Goal: Find specific page/section: Find specific page/section

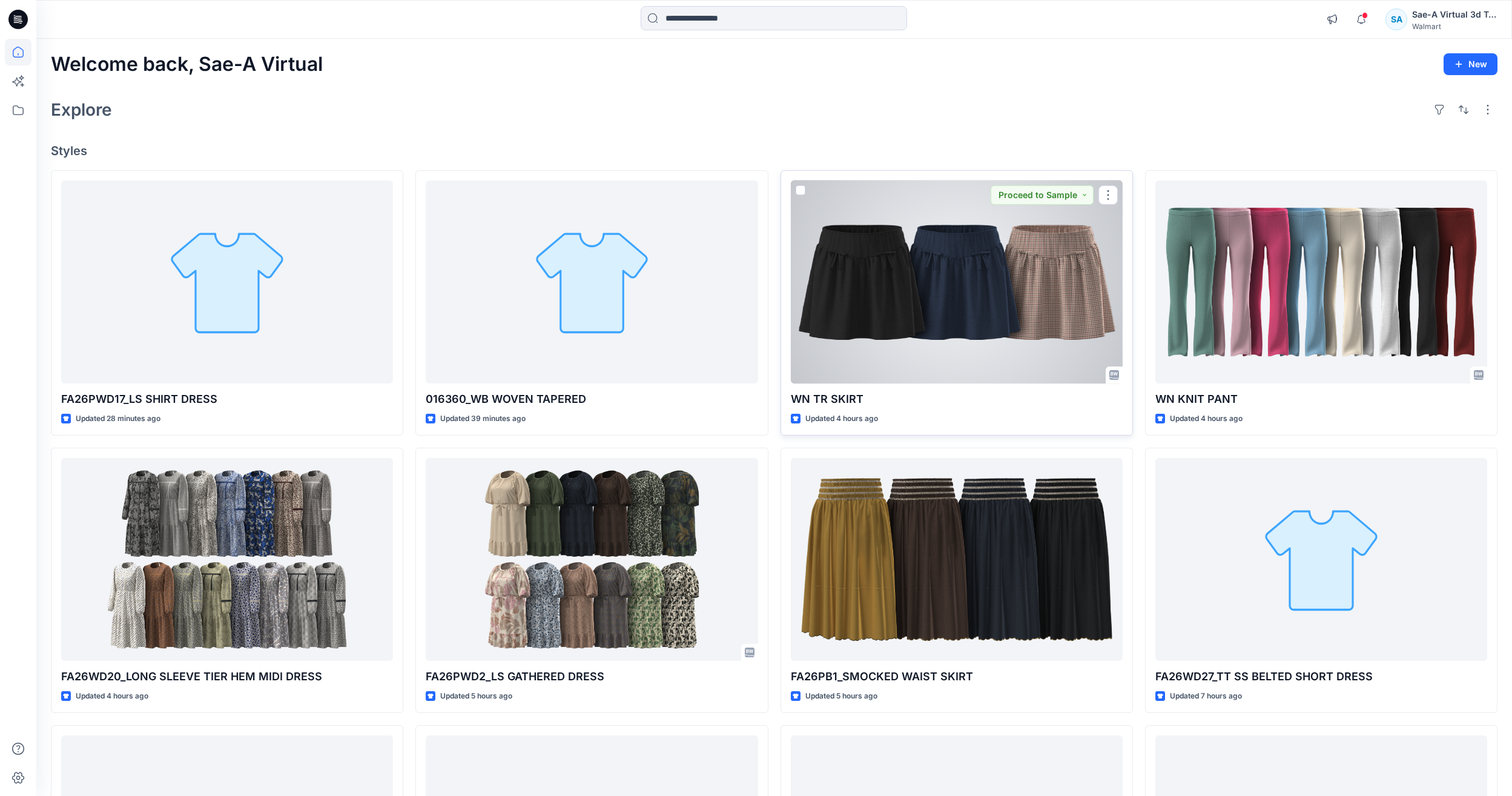
click at [857, 292] on div at bounding box center [957, 282] width 332 height 203
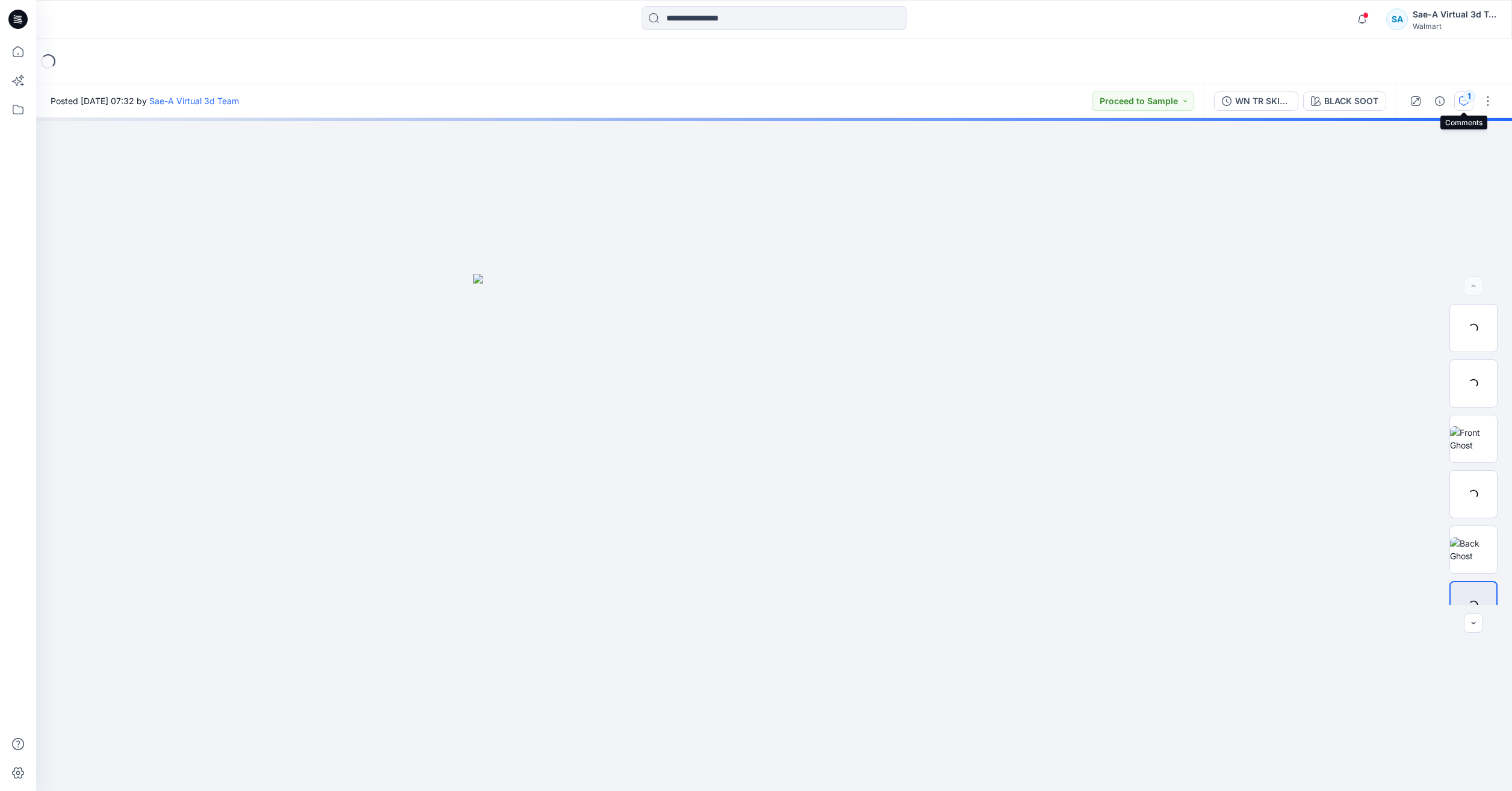
click at [1463, 98] on div "1" at bounding box center [1469, 96] width 12 height 12
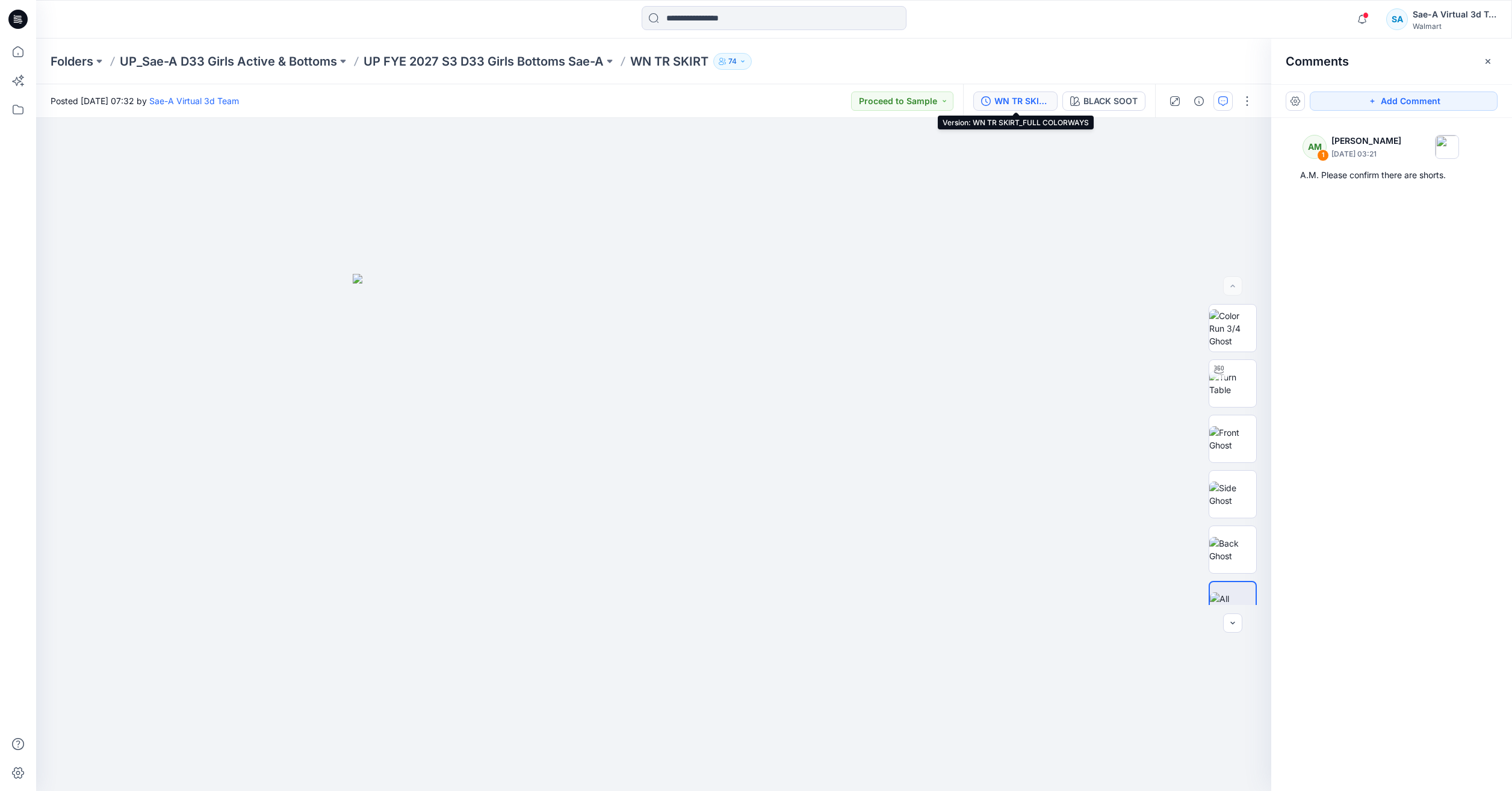
click at [1032, 96] on div "WN TR SKIRT_FULL COLORWAYS" at bounding box center [1022, 101] width 55 height 13
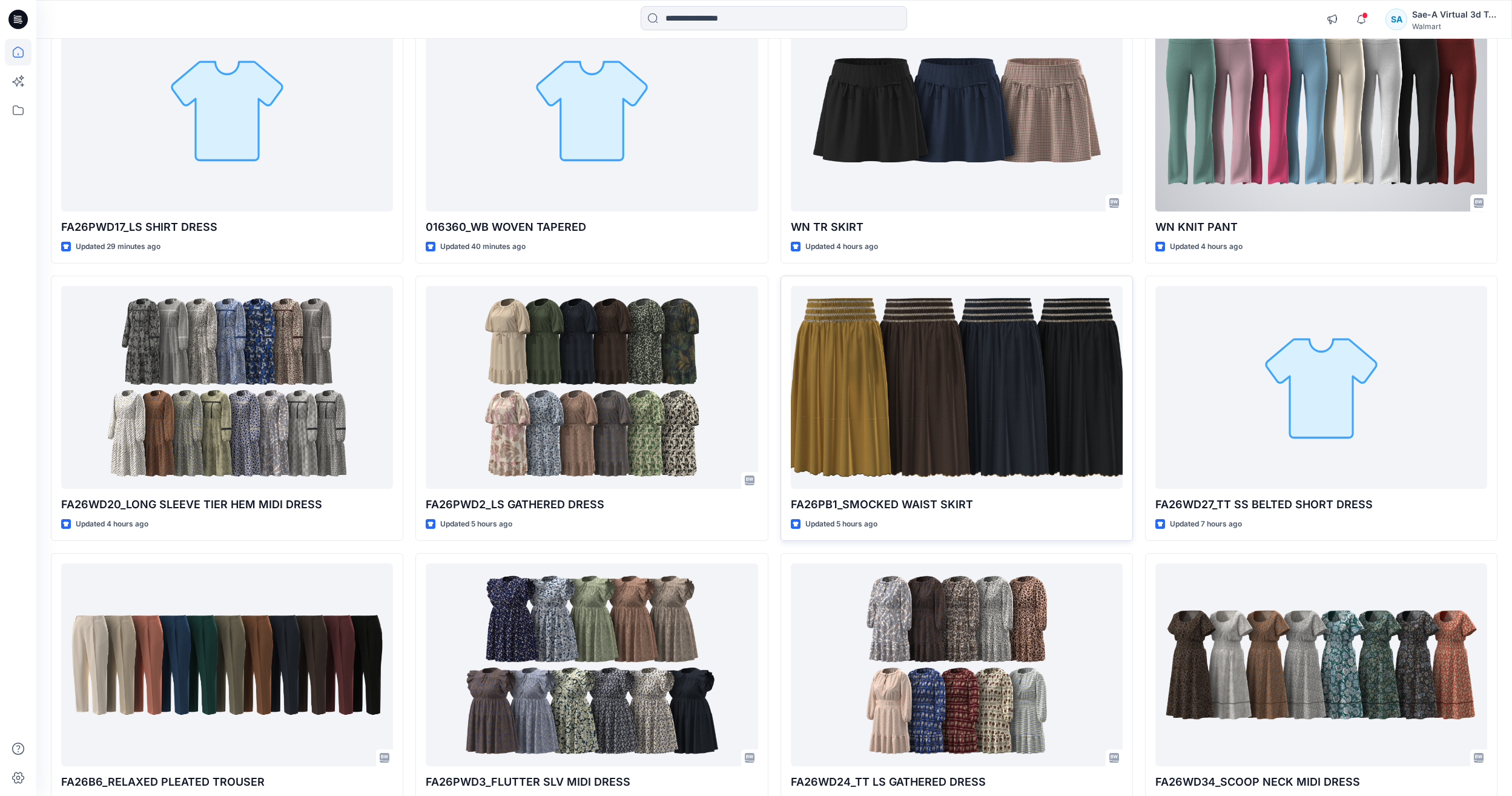
scroll to position [182, 0]
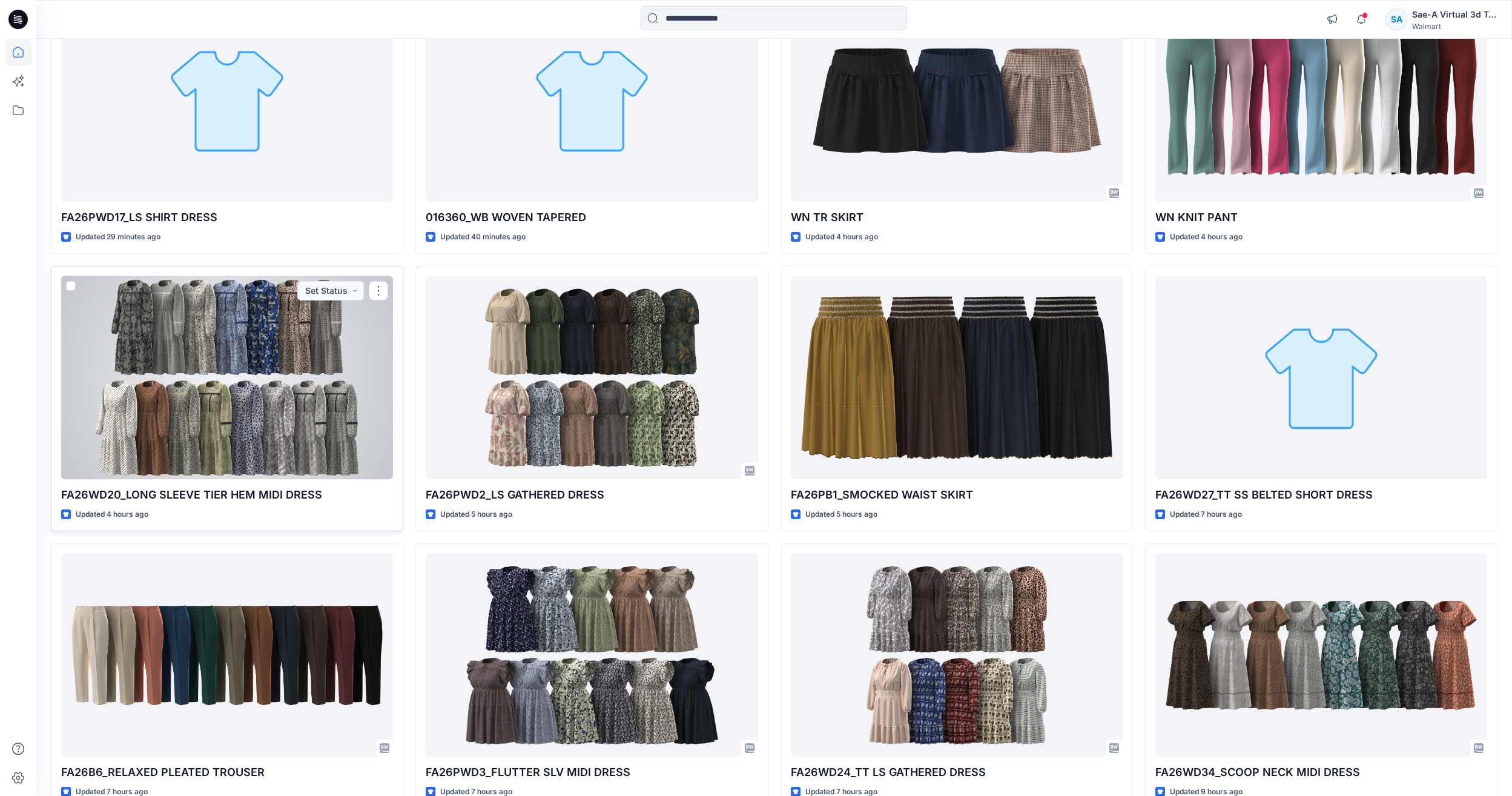
click at [266, 382] on div at bounding box center [227, 378] width 332 height 203
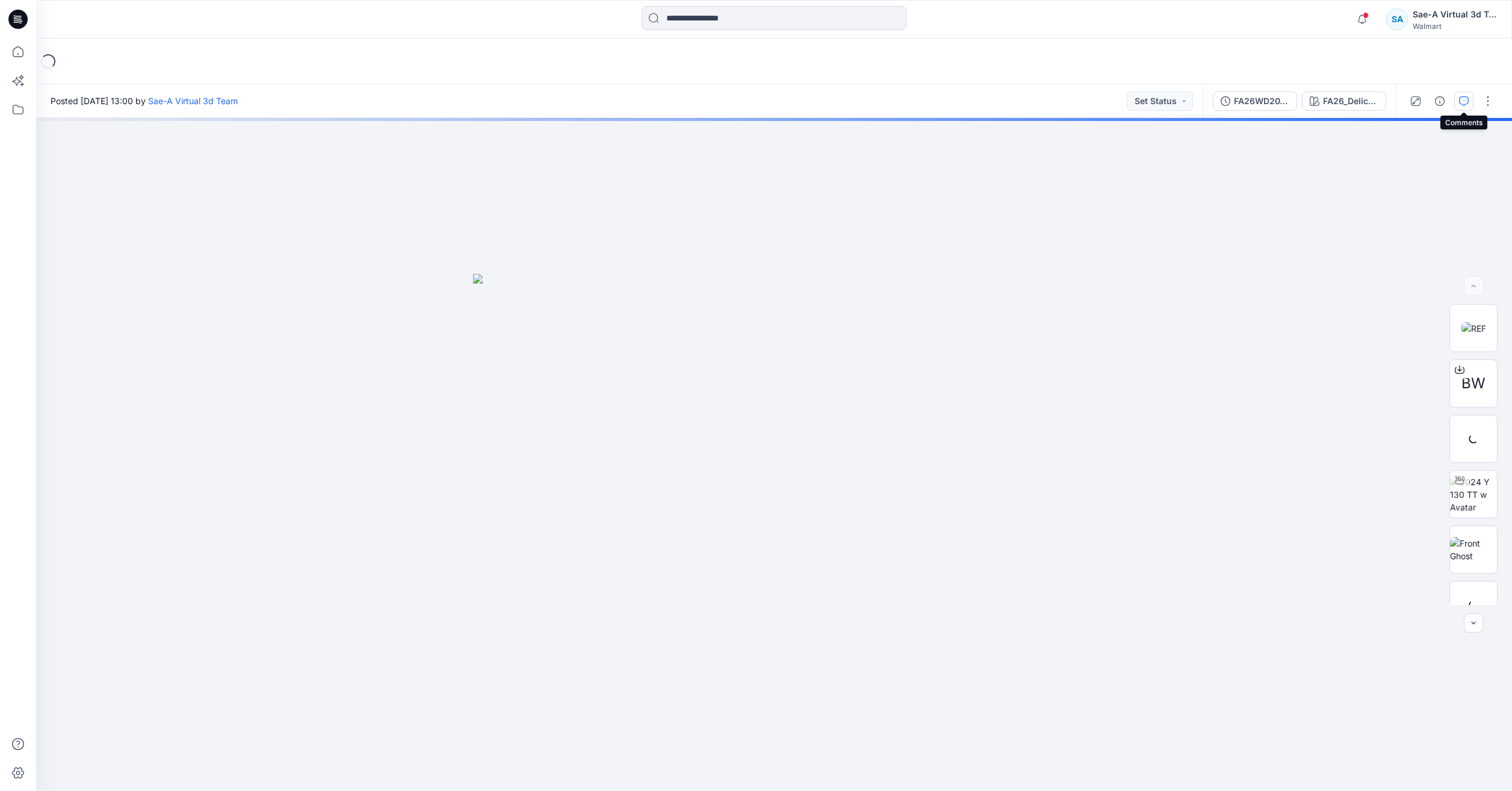
click at [1470, 103] on button "button" at bounding box center [1464, 101] width 19 height 19
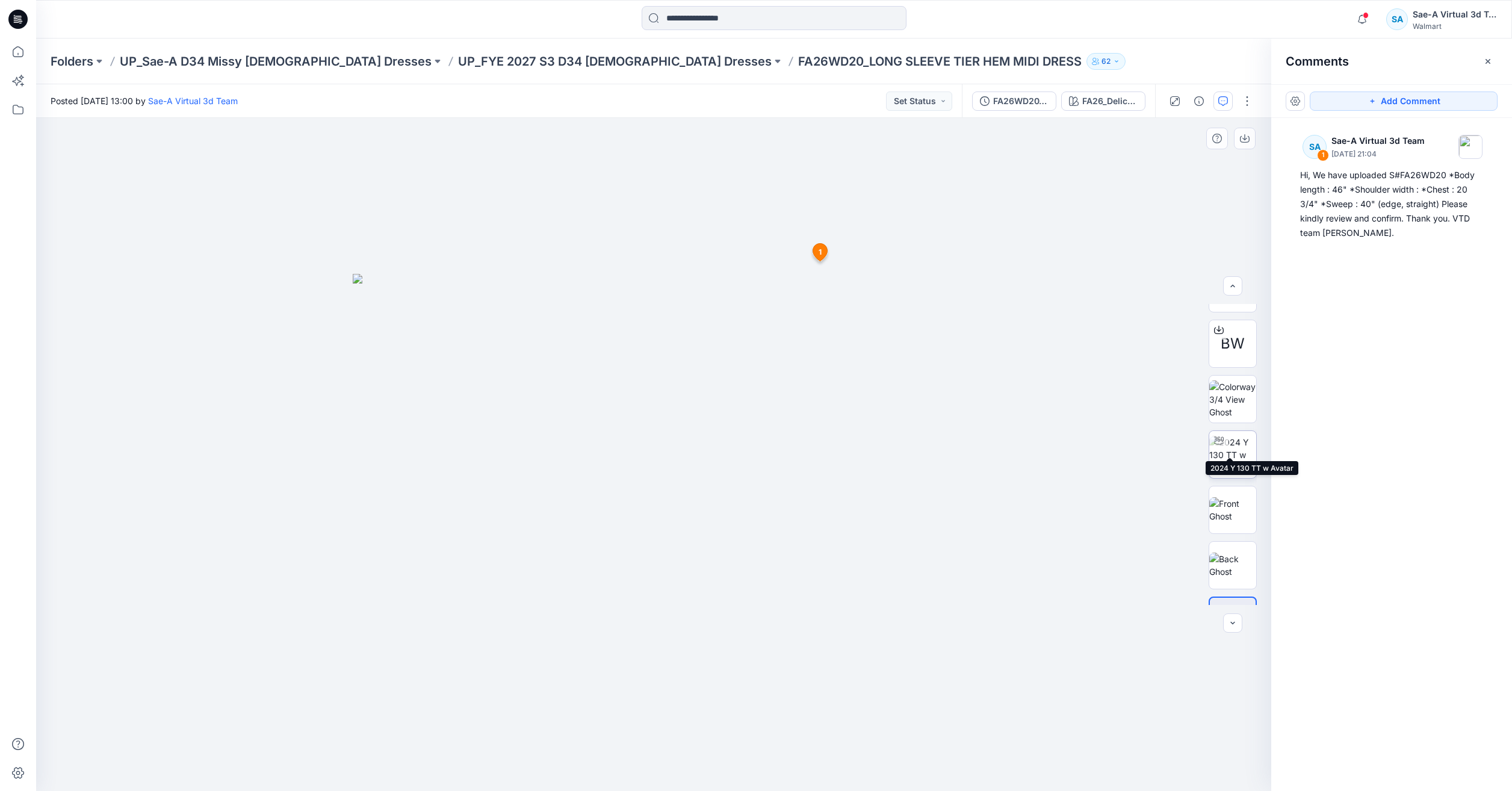
scroll to position [79, 0]
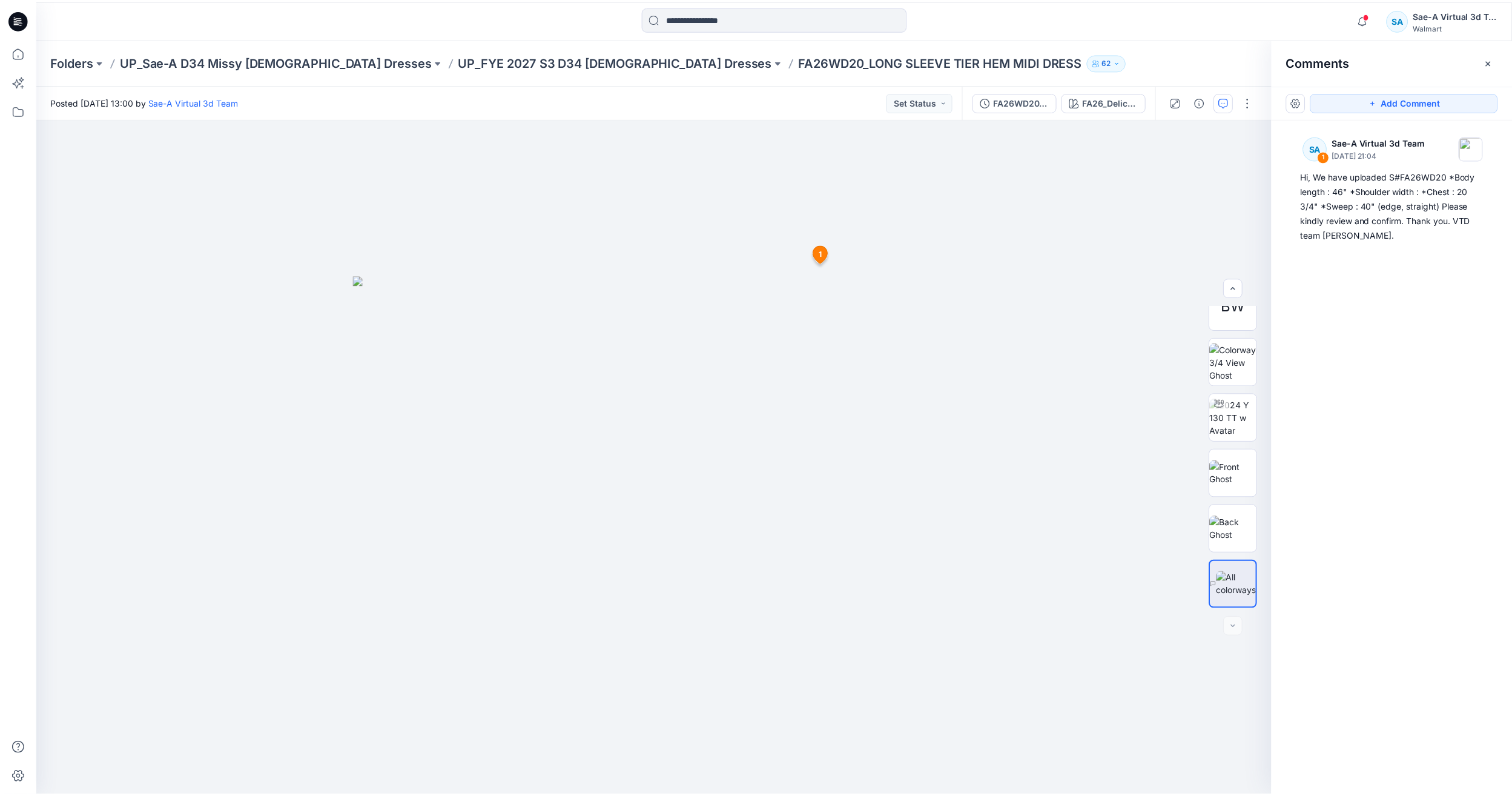
scroll to position [182, 0]
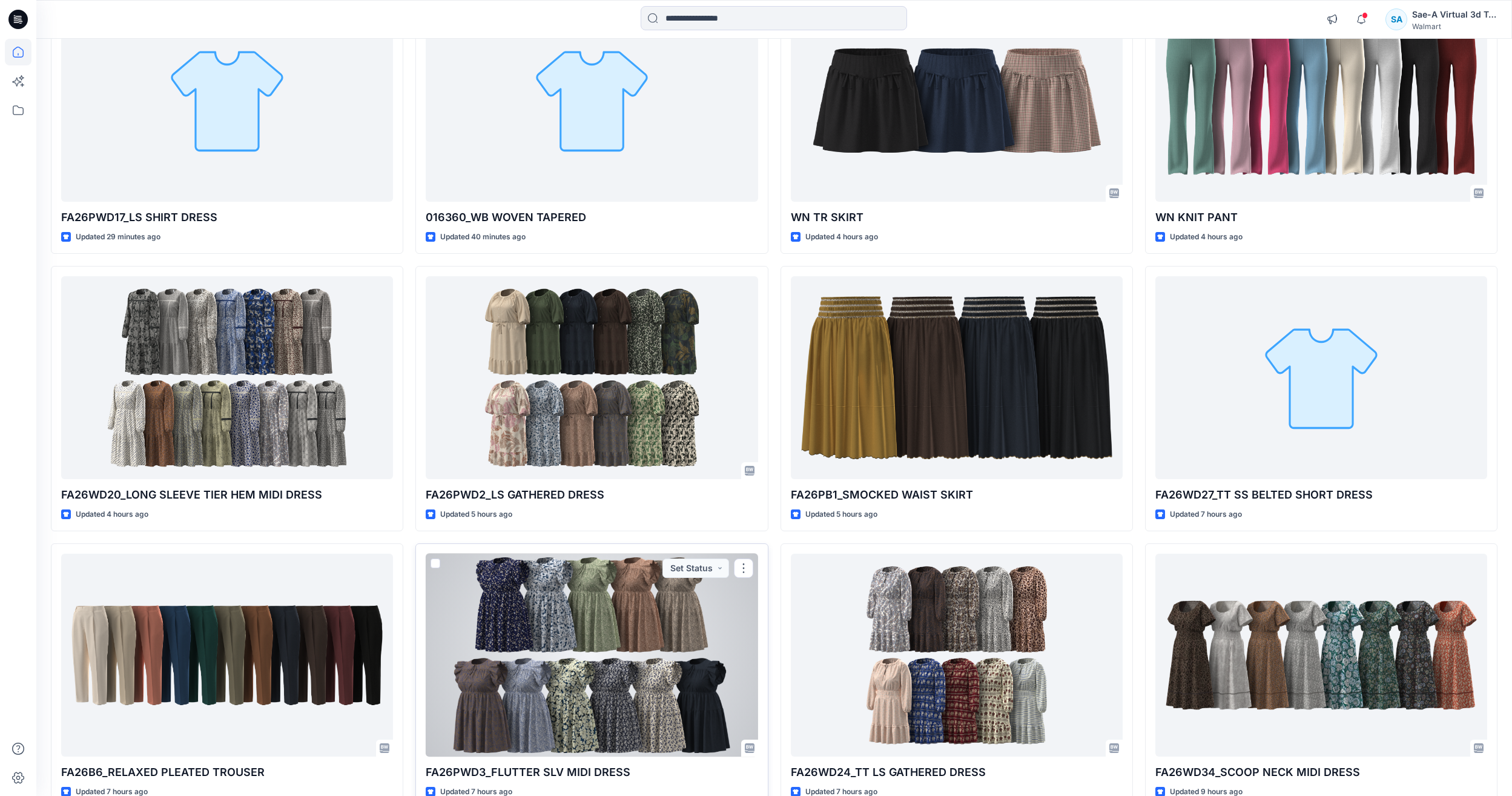
click at [514, 595] on div at bounding box center [592, 655] width 332 height 203
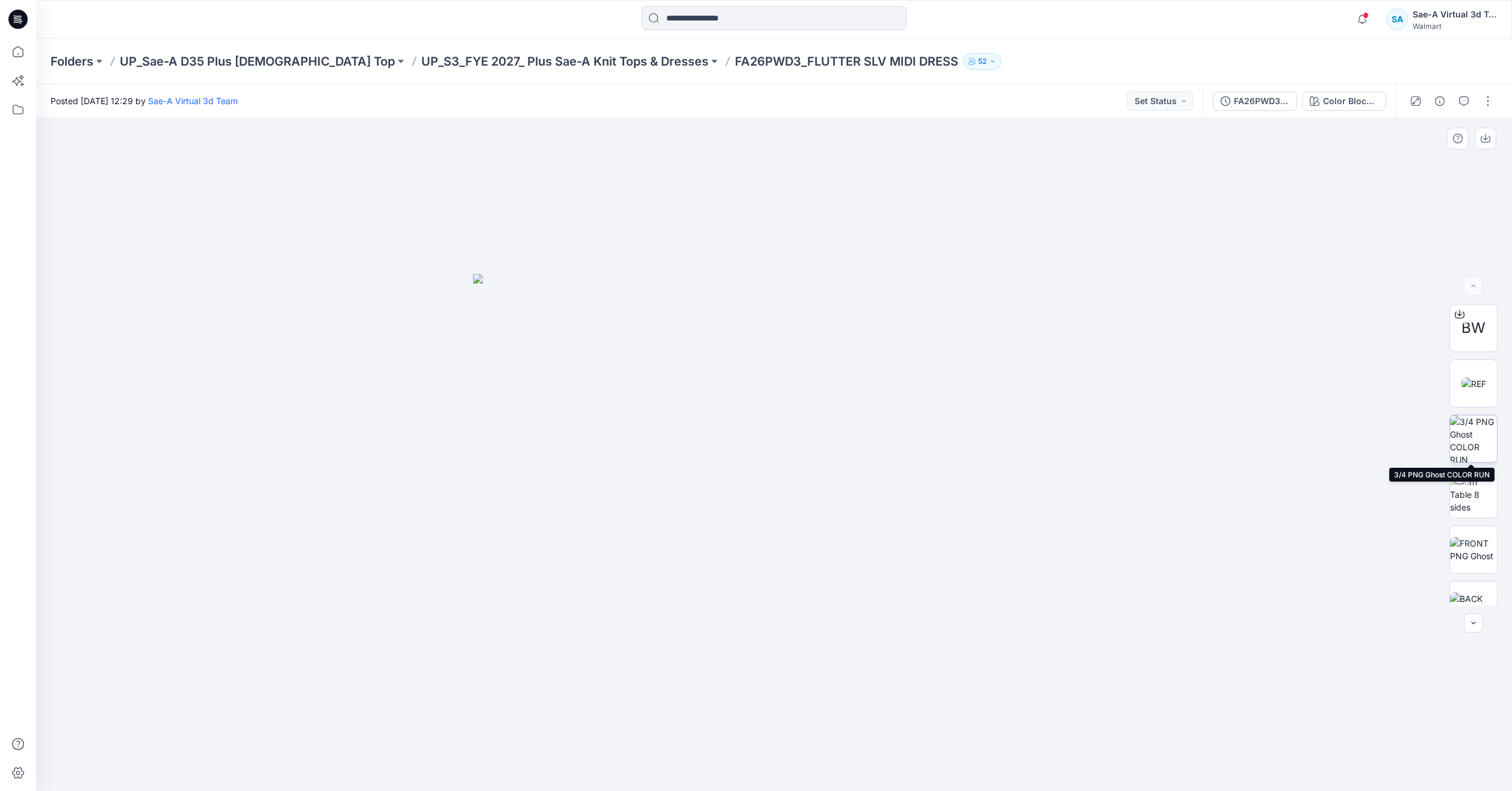
click at [1470, 435] on img at bounding box center [1473, 439] width 47 height 47
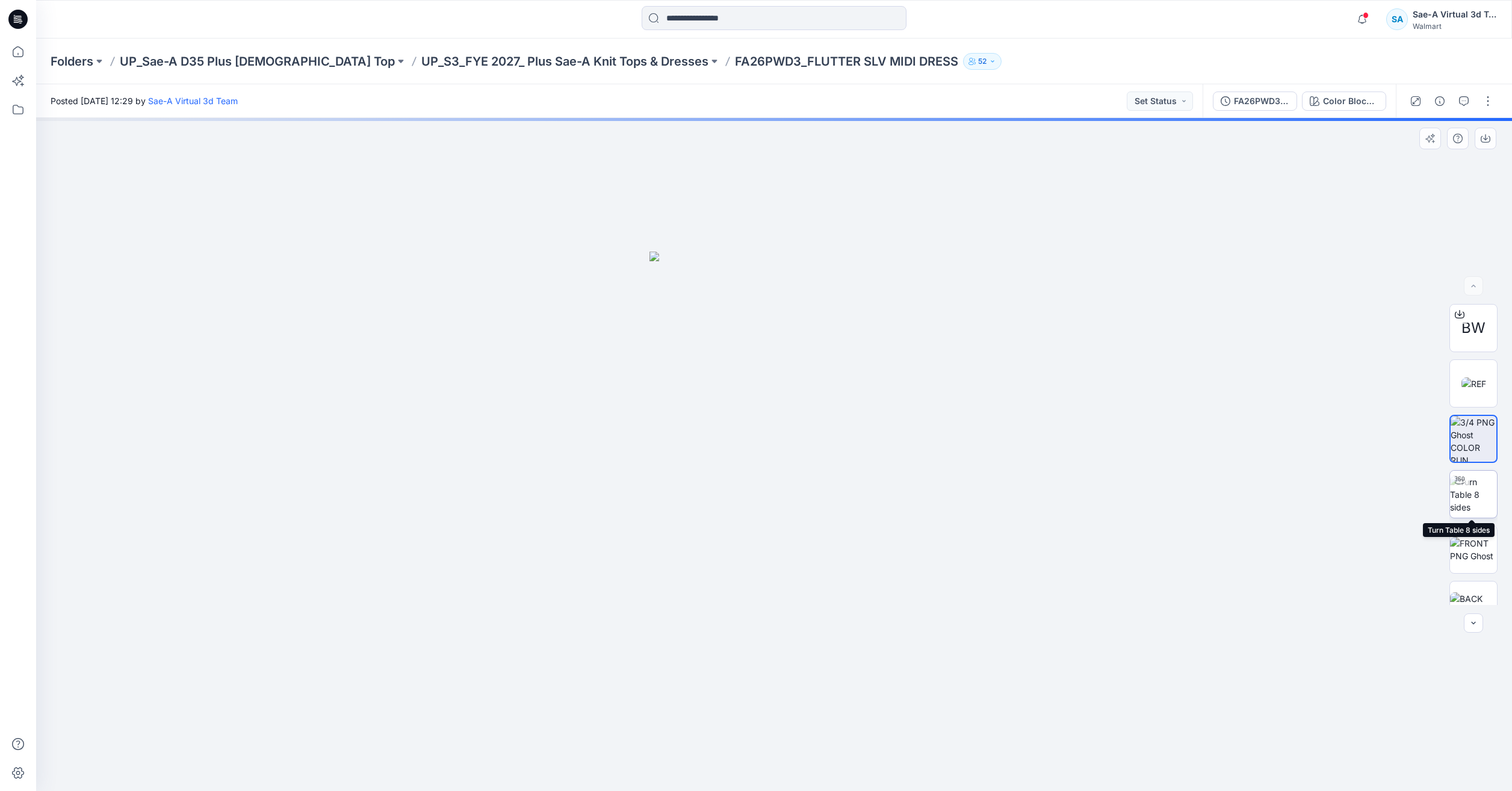
click at [1462, 500] on img at bounding box center [1473, 494] width 47 height 38
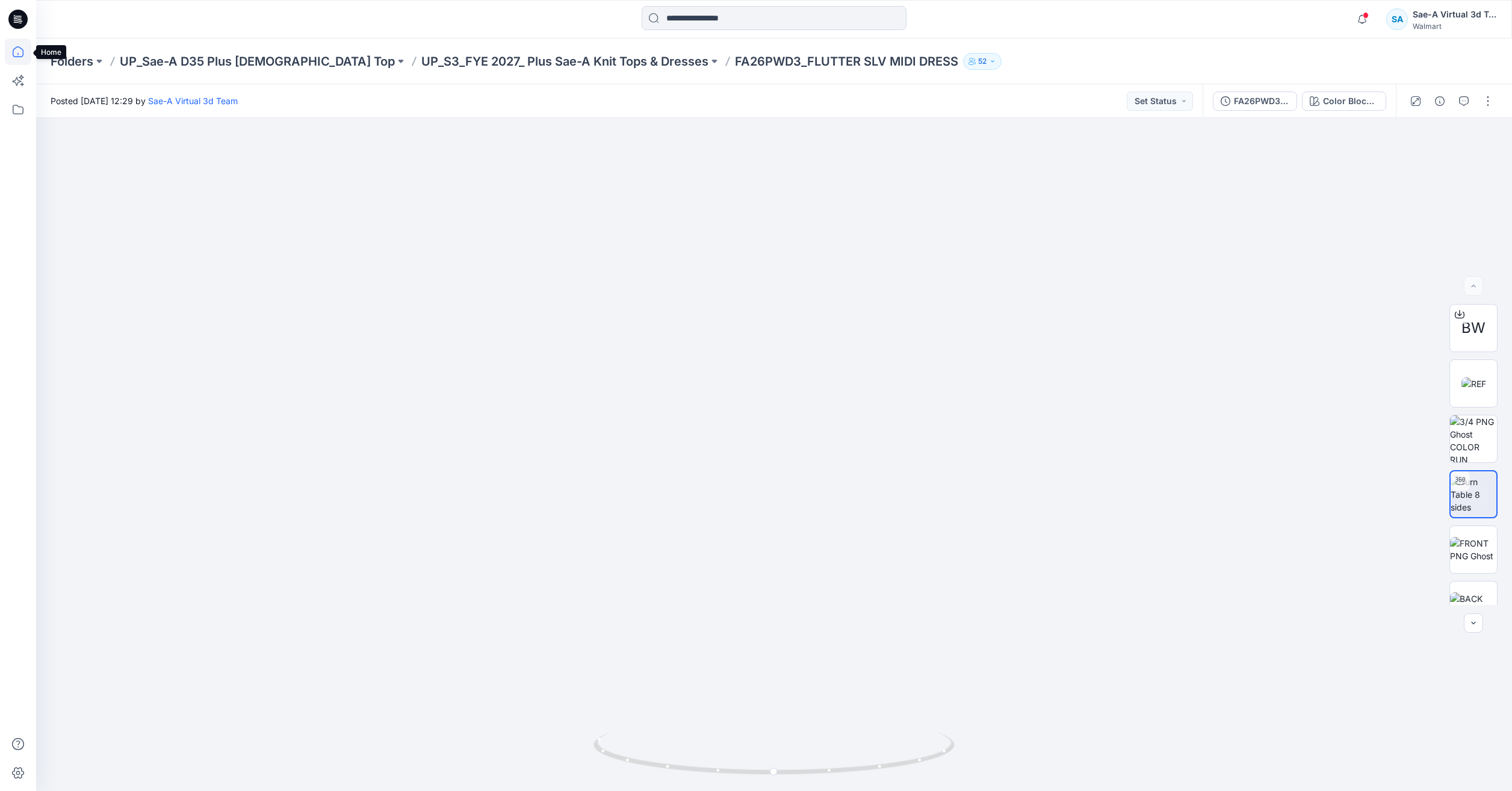
click at [29, 55] on icon at bounding box center [17, 51] width 26 height 26
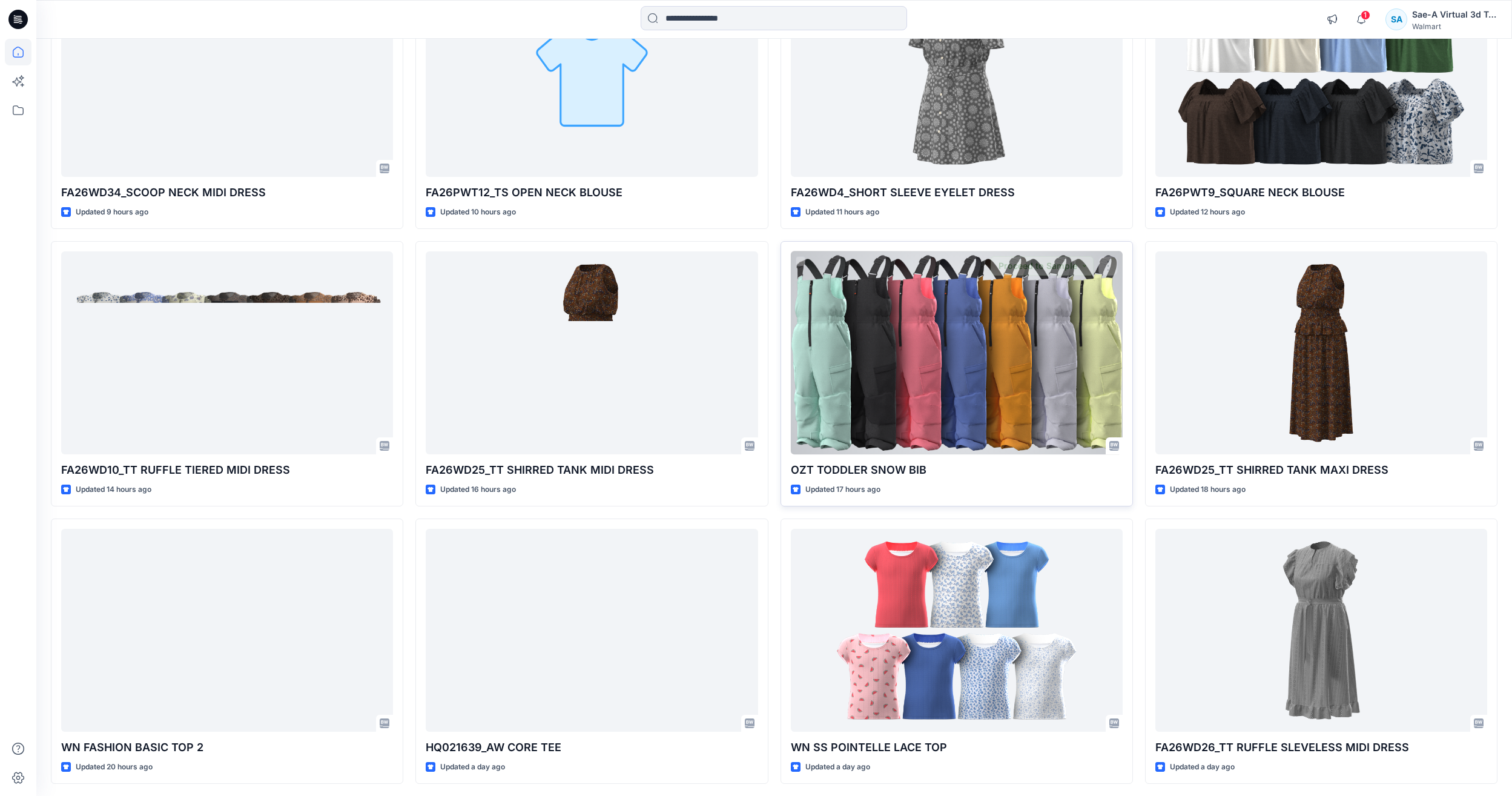
scroll to position [1040, 0]
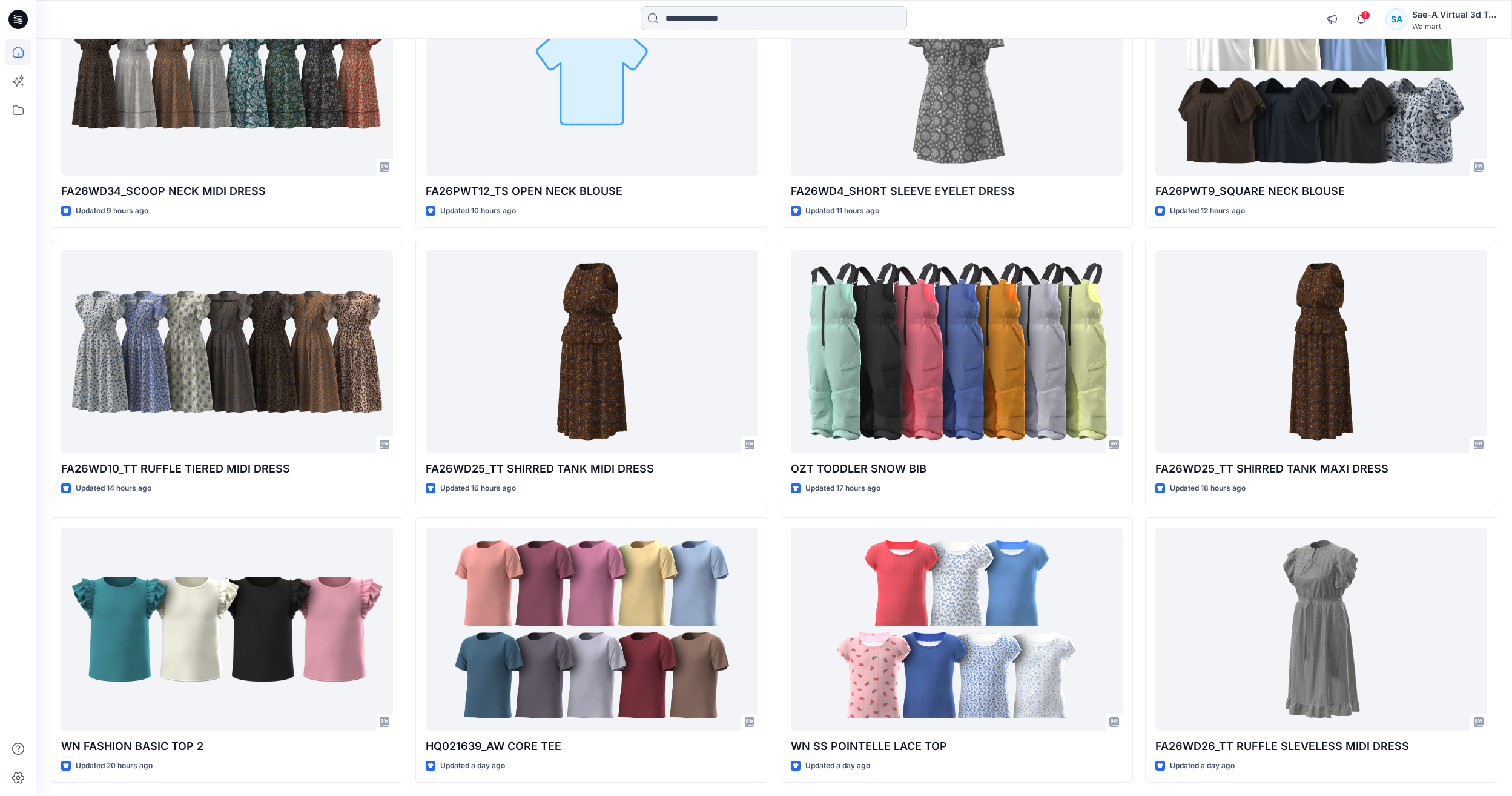
click at [790, 23] on input at bounding box center [773, 18] width 267 height 24
paste input "**********"
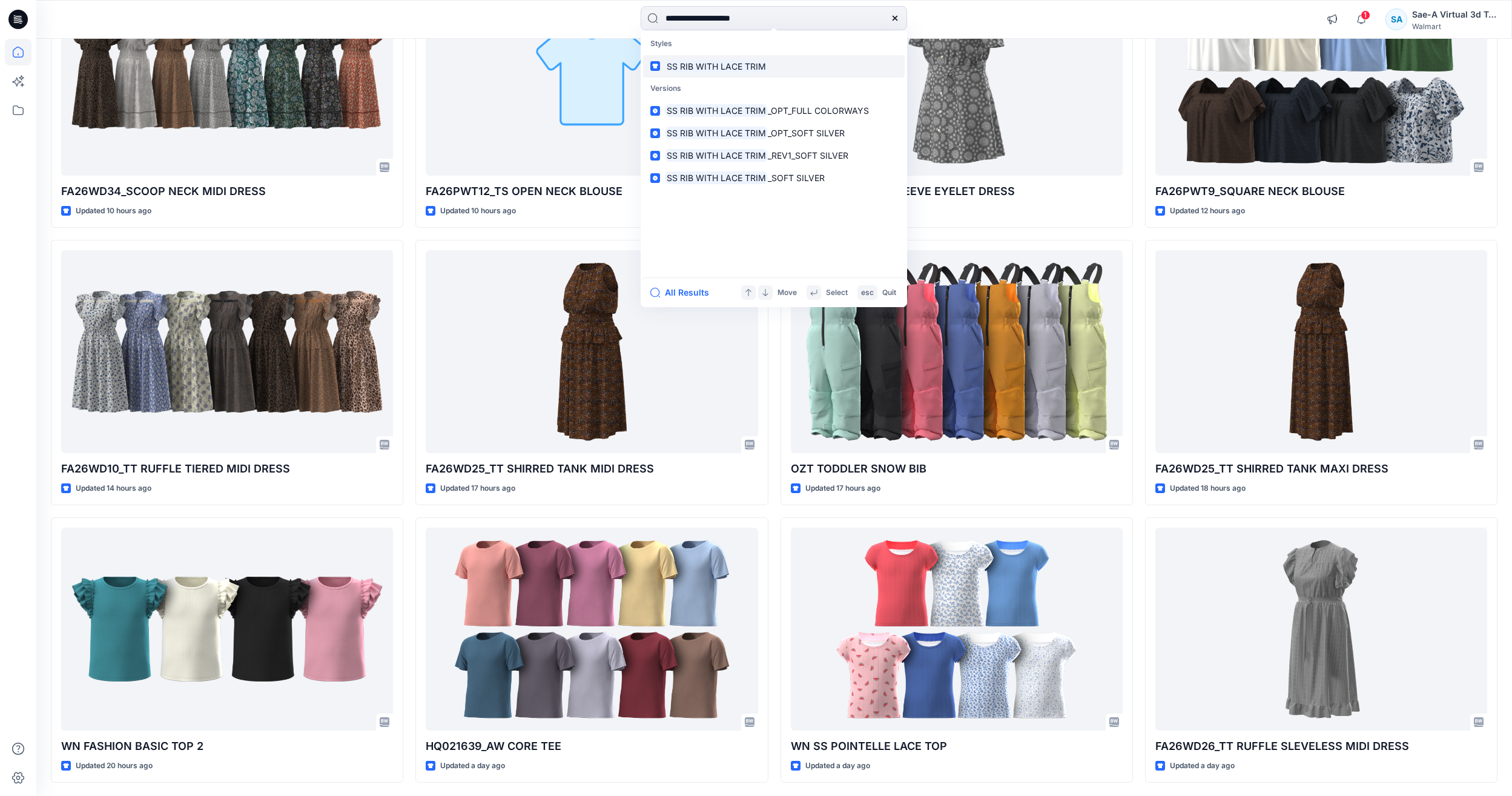
type input "**********"
click at [764, 77] on link "SS RIB WITH LACE TRIM" at bounding box center [774, 66] width 261 height 23
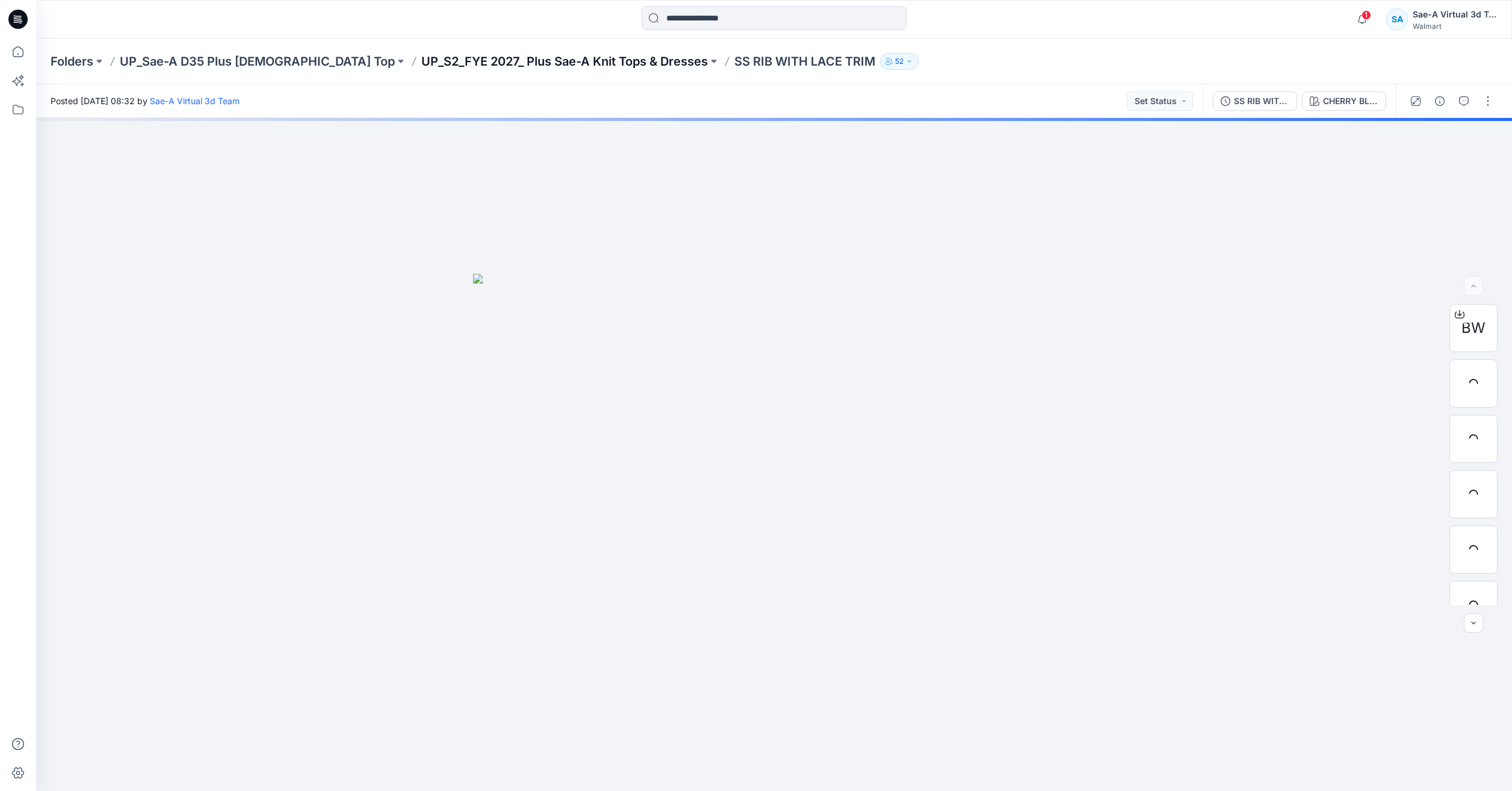
click at [516, 63] on p "UP_S2_FYE 2027_ Plus Sae-A Knit Tops & Dresses" at bounding box center [565, 61] width 287 height 17
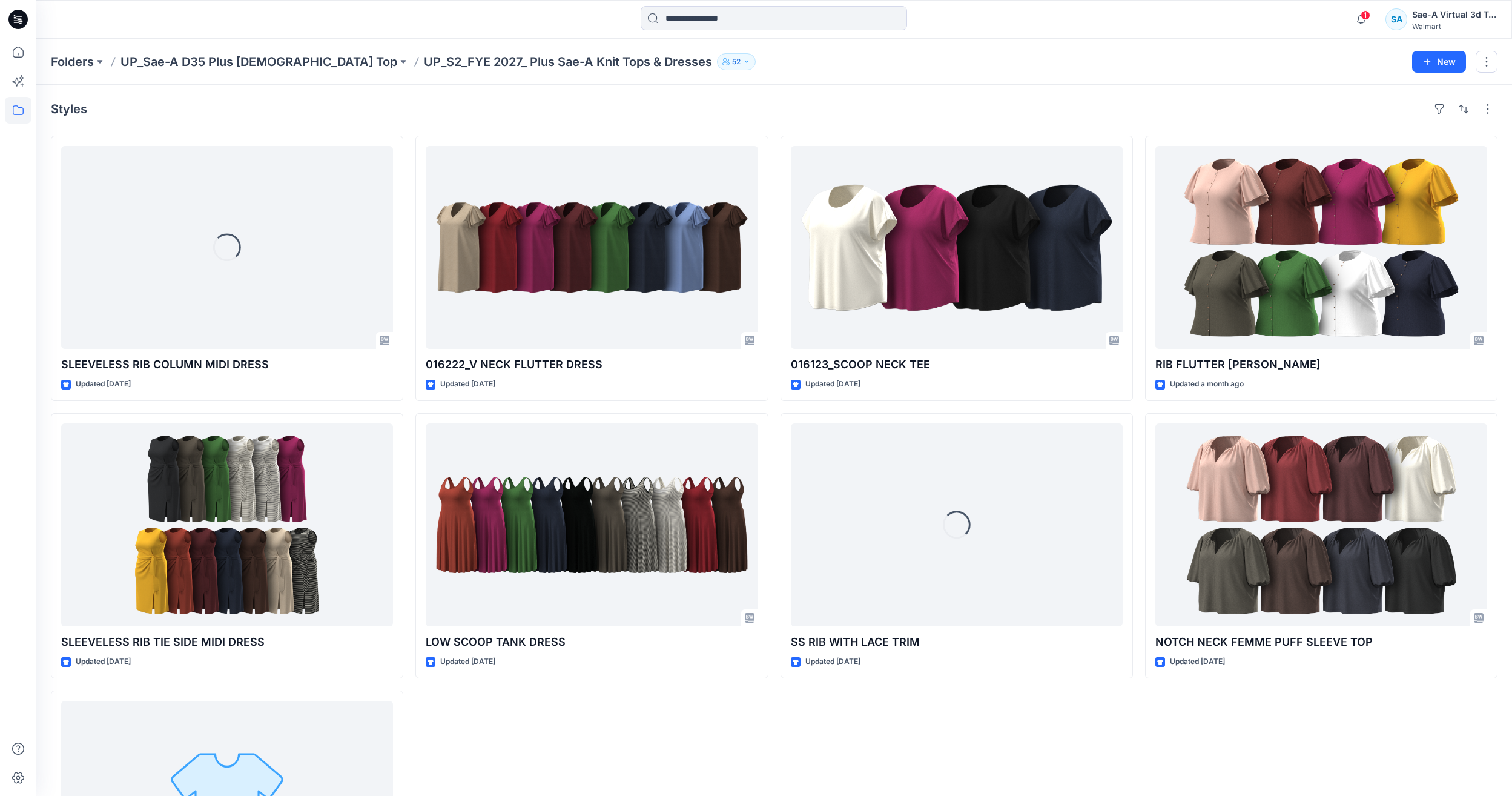
click at [234, 59] on p "UP_Sae-A D35 Plus [DEMOGRAPHIC_DATA] Top" at bounding box center [259, 62] width 277 height 17
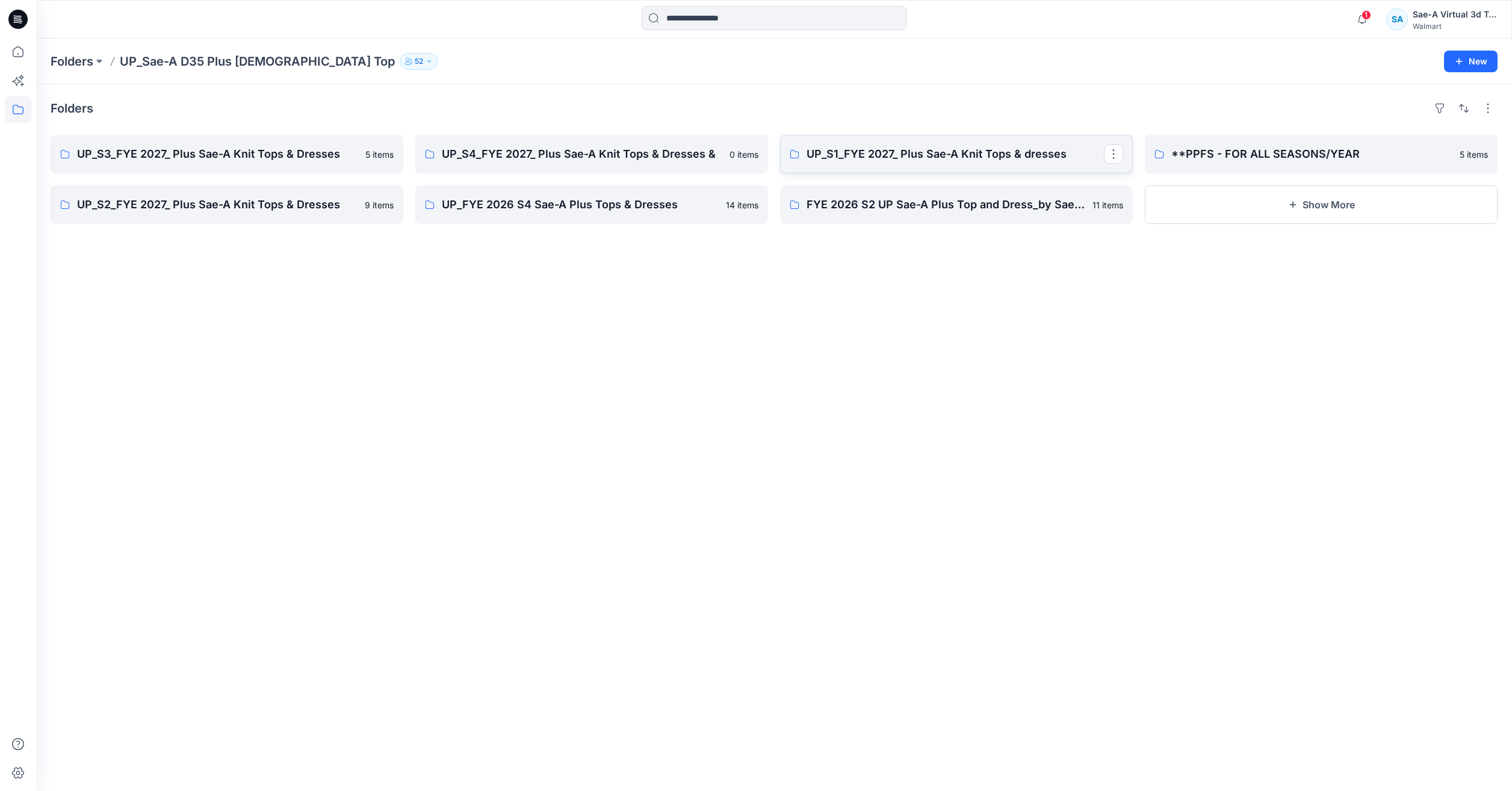
click at [859, 163] on link "UP_S1_FYE 2027_ Plus Sae-A Knit Tops & dresses" at bounding box center [956, 154] width 353 height 39
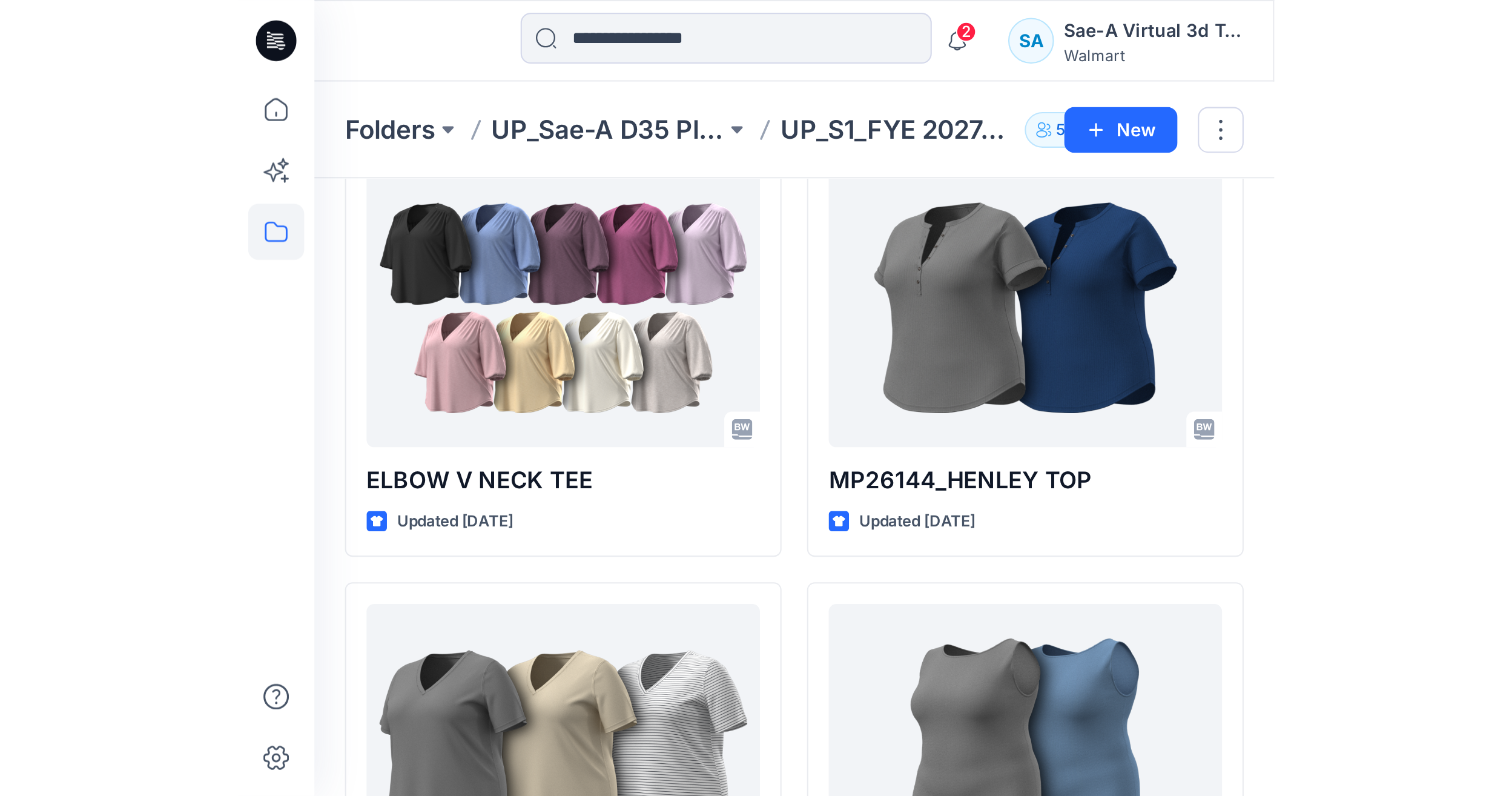
scroll to position [1033, 0]
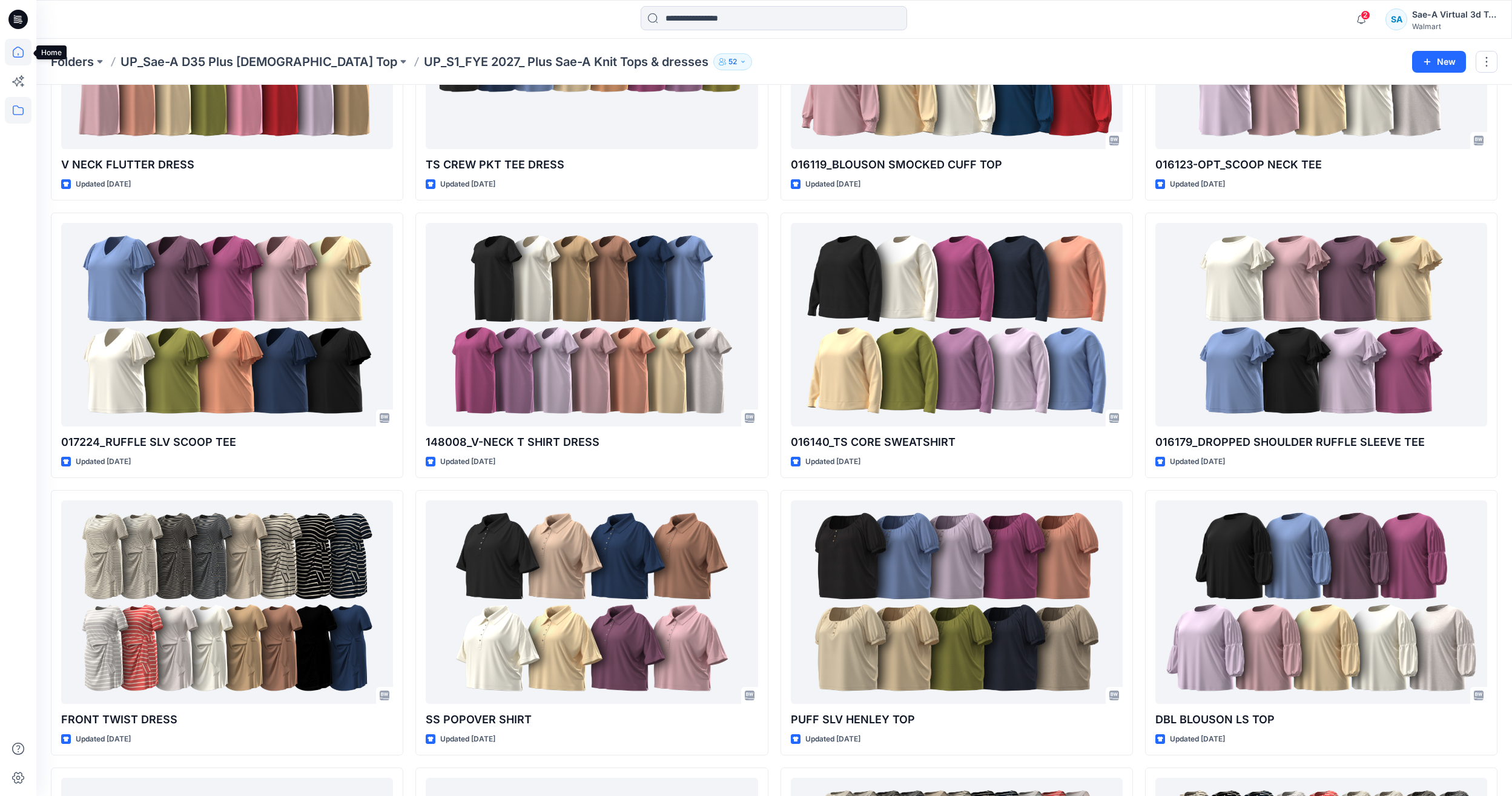
click at [13, 44] on icon at bounding box center [17, 52] width 26 height 26
